Goal: Submit feedback/report problem: Submit feedback/report problem

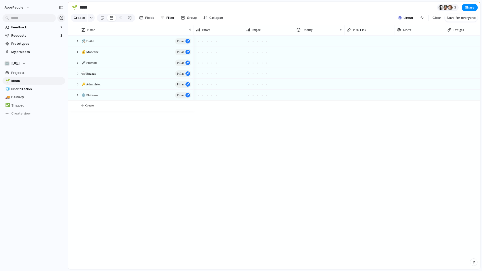
click at [474, 262] on div "button" at bounding box center [474, 263] width 4 height 4
click at [442, 225] on span "Live chat" at bounding box center [441, 226] width 15 height 5
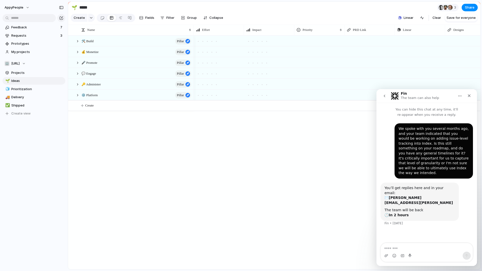
click at [399, 249] on textarea "Message…" at bounding box center [427, 248] width 92 height 9
click at [401, 246] on textarea "Message…" at bounding box center [427, 248] width 92 height 9
type textarea "**********"
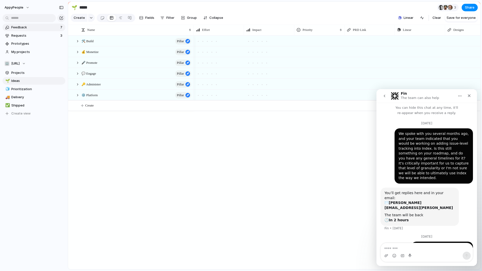
click at [39, 27] on span "Feedback" at bounding box center [35, 27] width 48 height 5
